Goal: Task Accomplishment & Management: Complete application form

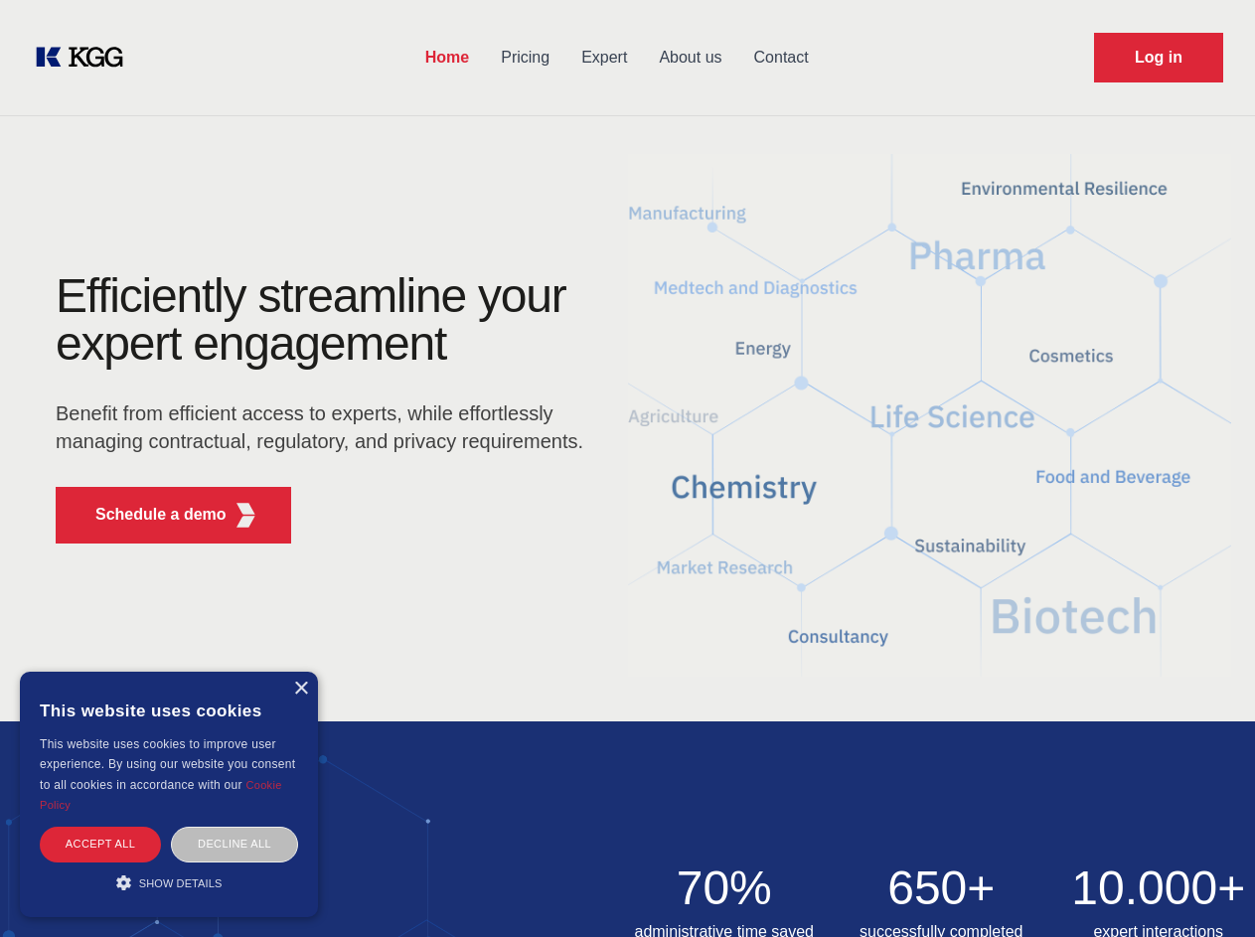
click at [627, 468] on div "Efficiently streamline your expert engagement Benefit from efficient access to …" at bounding box center [326, 415] width 604 height 287
click at [149, 515] on p "Schedule a demo" at bounding box center [160, 515] width 131 height 24
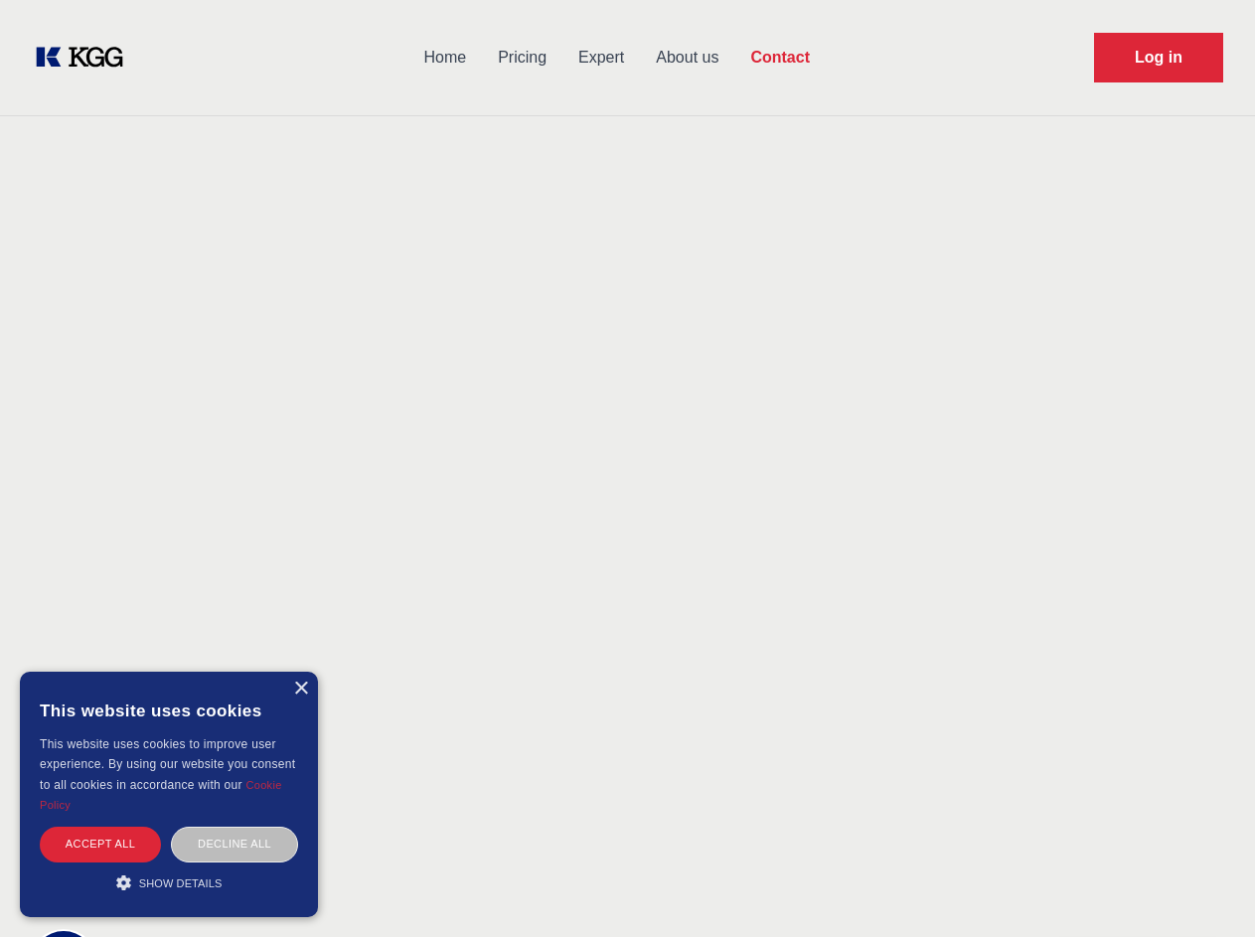
click at [300, 688] on div "× This website uses cookies This website uses cookies to improve user experienc…" at bounding box center [169, 794] width 298 height 245
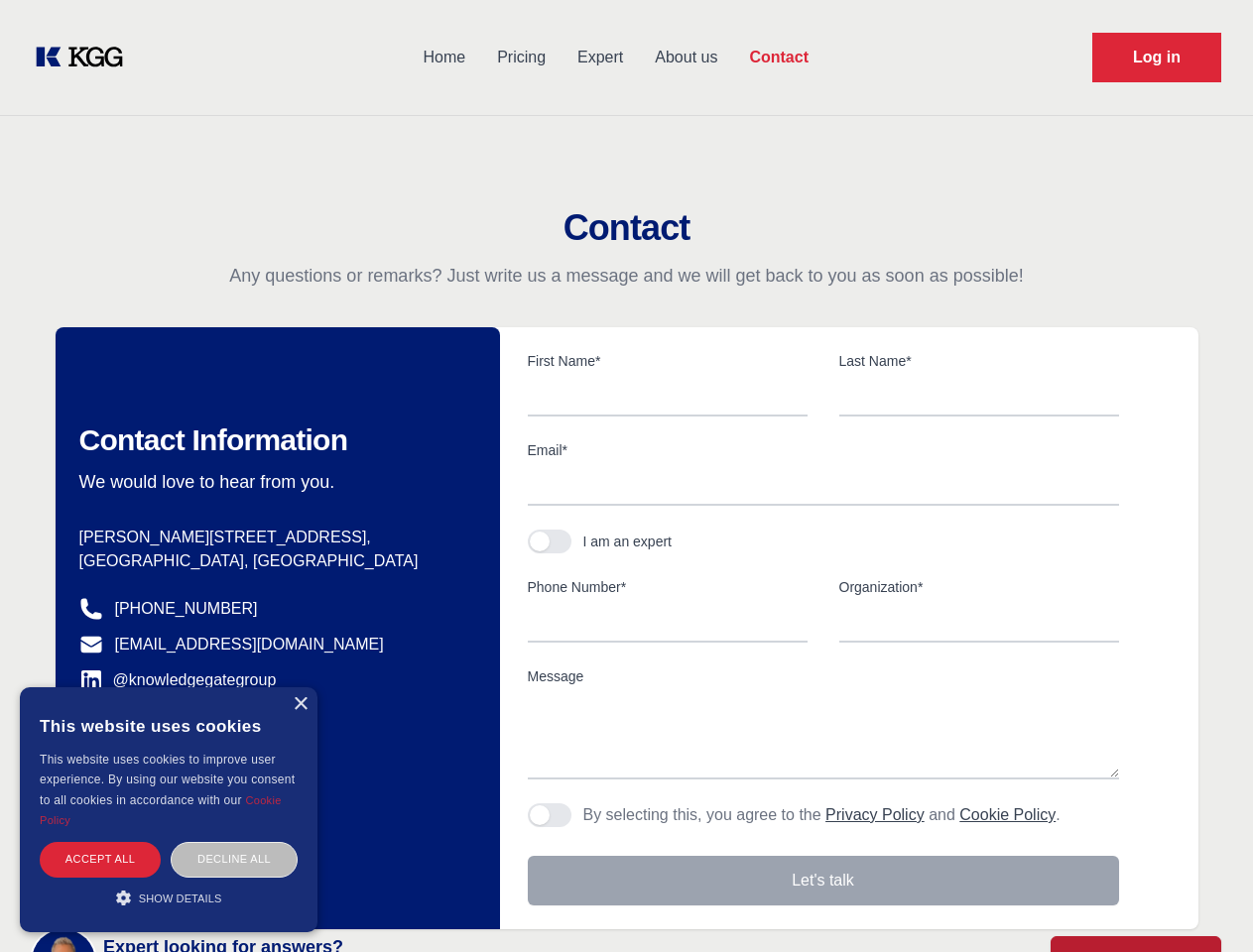
click at [100, 841] on div "Accept all" at bounding box center [100, 858] width 121 height 35
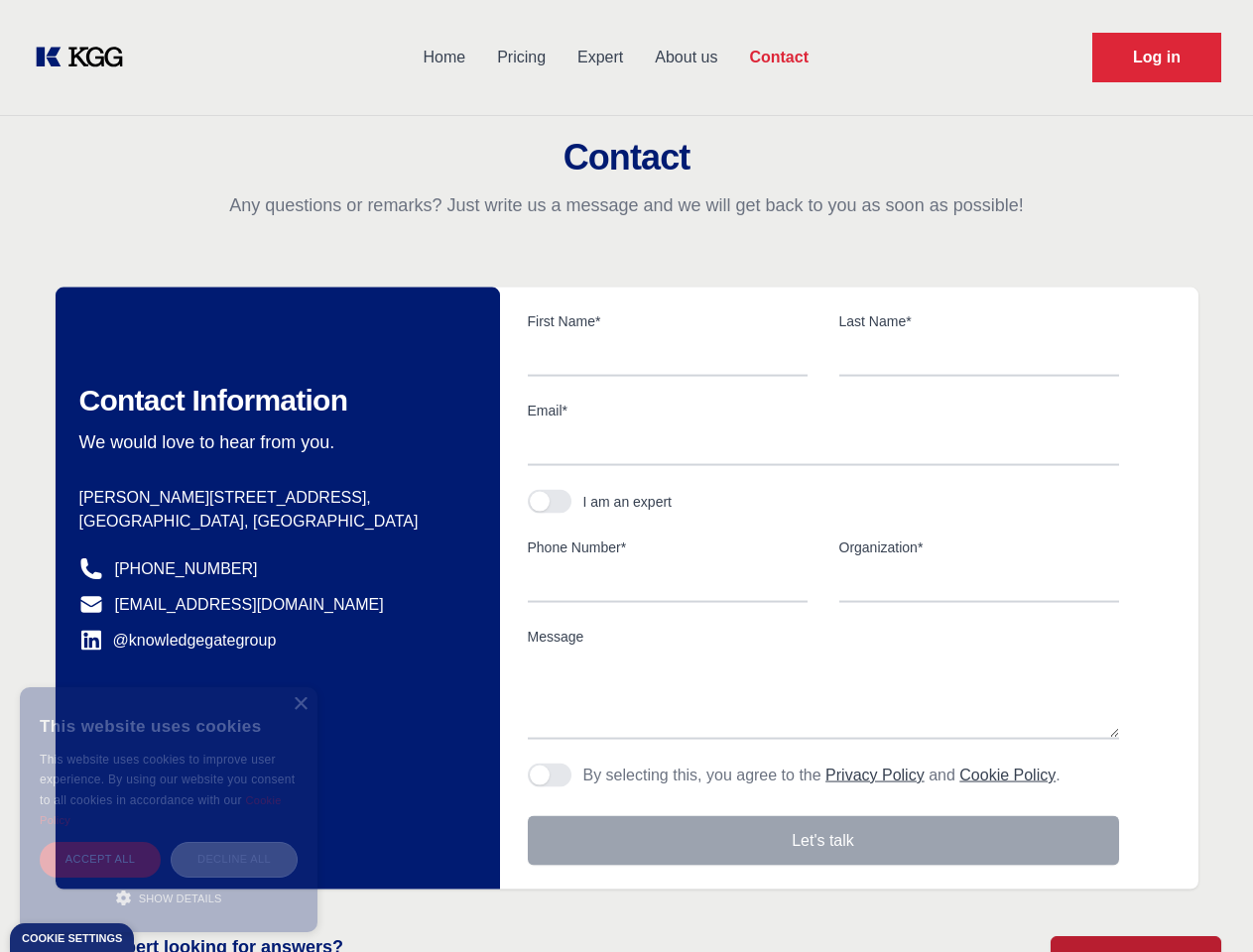
click at [234, 841] on div "Decline all" at bounding box center [234, 858] width 127 height 35
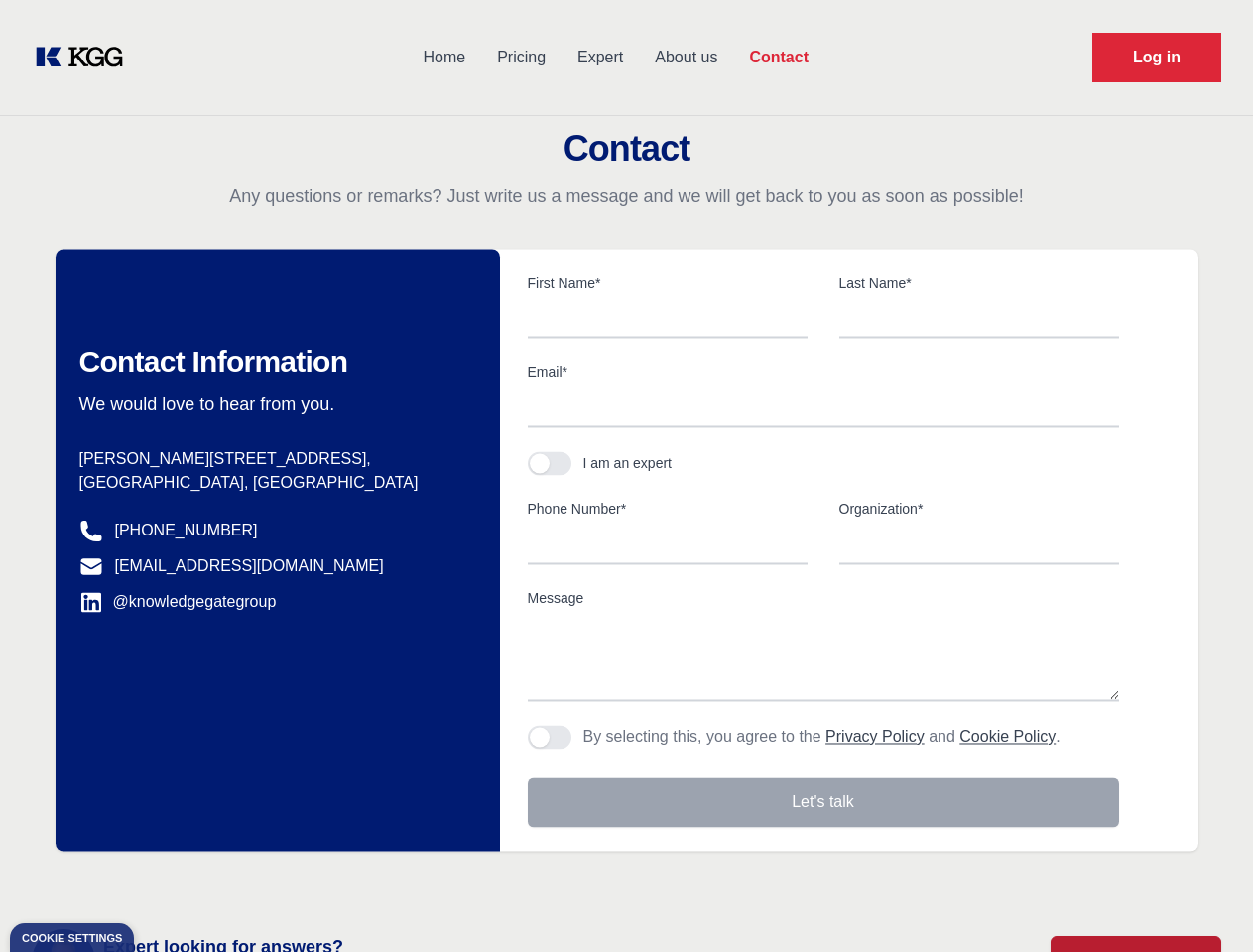
click at [169, 880] on main "Contact Any questions or remarks? Just write us a message and we will get back …" at bounding box center [626, 516] width 1253 height 1032
